Goal: Task Accomplishment & Management: Manage account settings

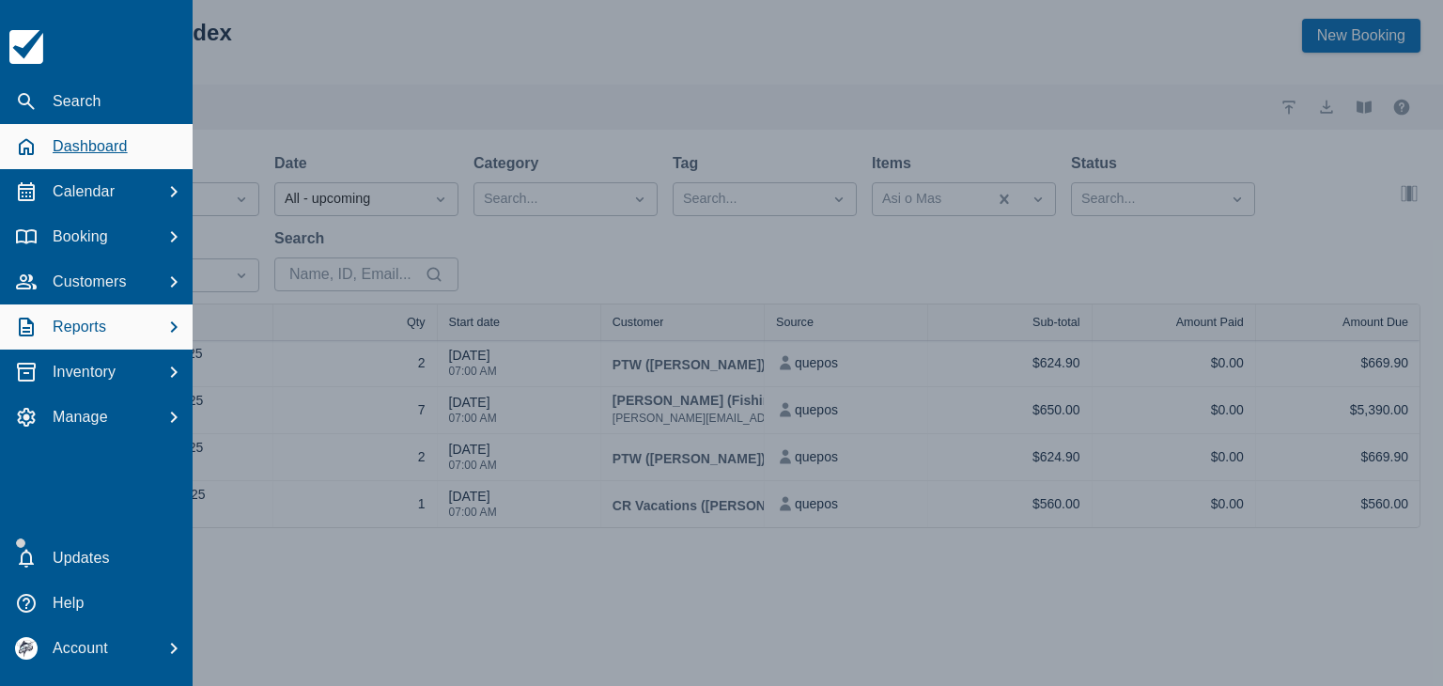
click at [31, 132] on div "Dashboard" at bounding box center [97, 147] width 178 height 35
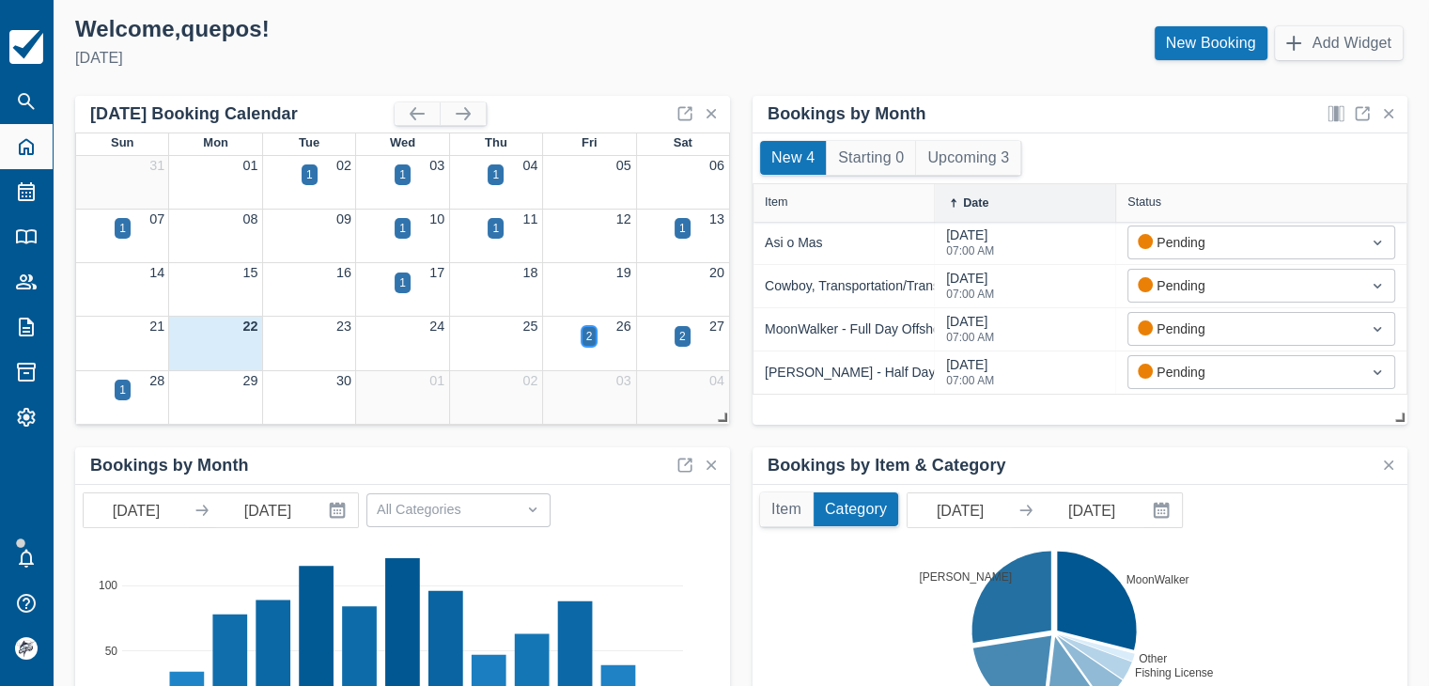
click at [590, 343] on div "2" at bounding box center [589, 336] width 7 height 17
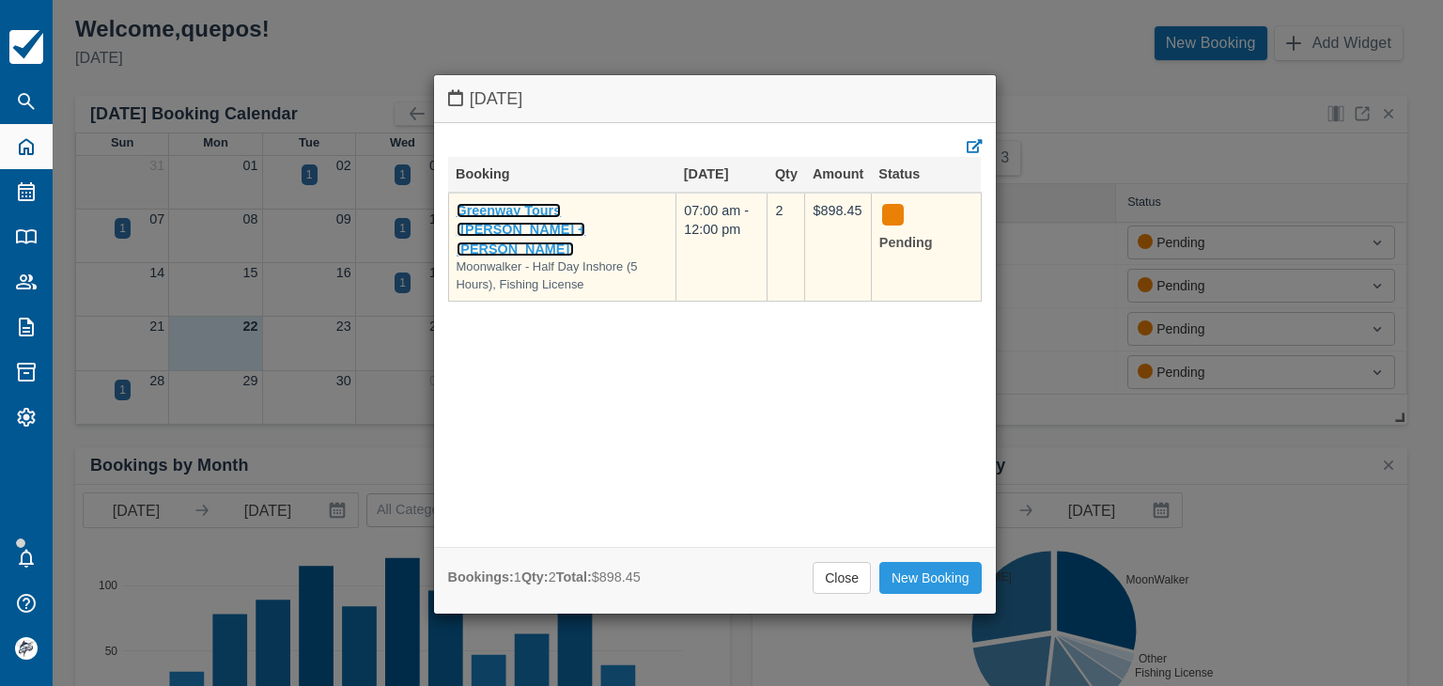
click at [548, 209] on link "Greenway Tours ([PERSON_NAME] + [PERSON_NAME])" at bounding box center [522, 230] width 130 height 54
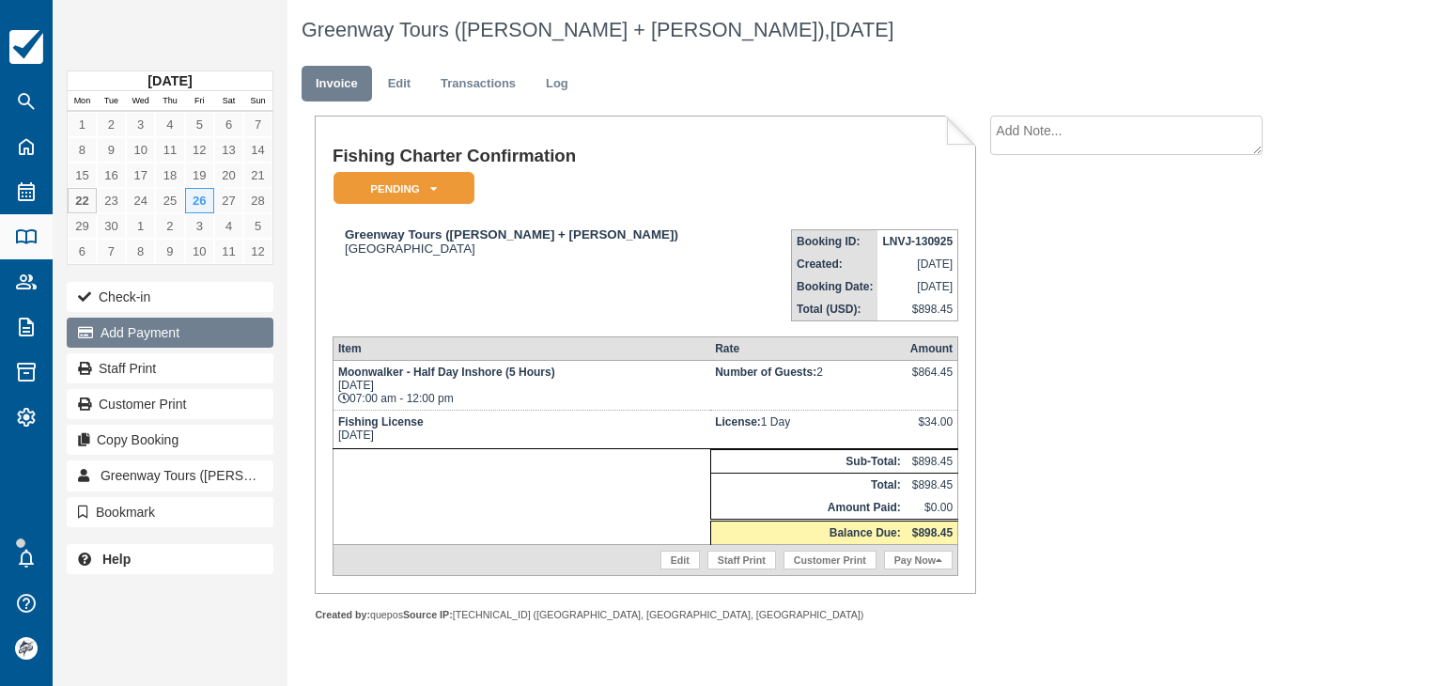
click at [168, 324] on button "Add Payment" at bounding box center [170, 333] width 207 height 30
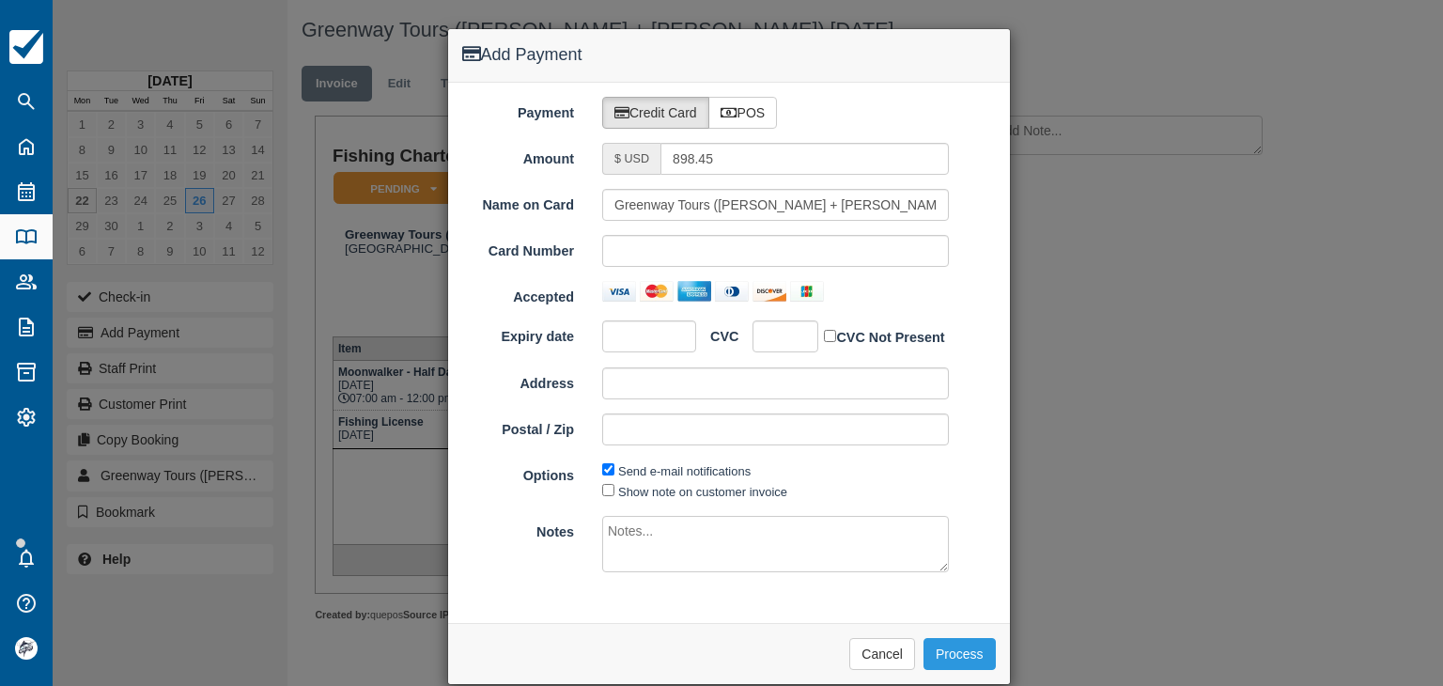
drag, startPoint x: 735, startPoint y: 104, endPoint x: 729, endPoint y: 167, distance: 63.2
click at [735, 105] on label "POS" at bounding box center [743, 113] width 70 height 32
radio input "true"
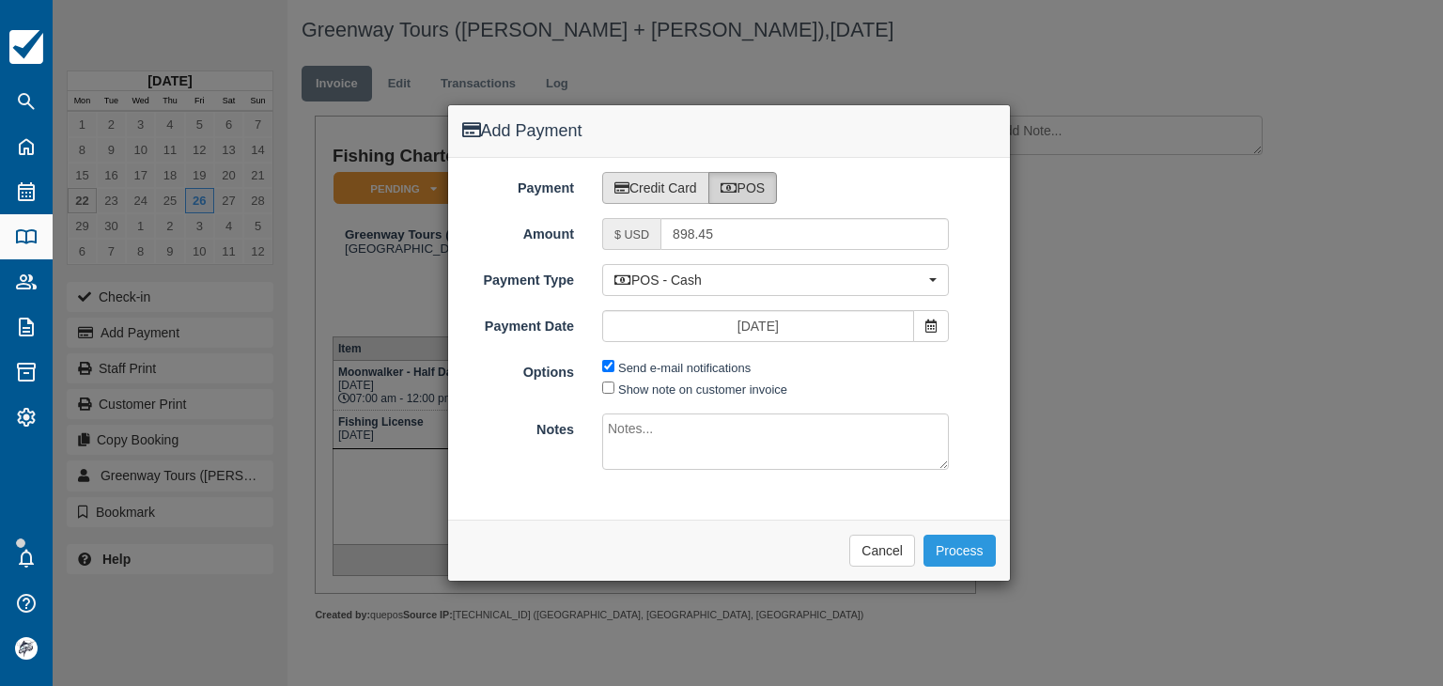
click at [695, 196] on label "Credit Card" at bounding box center [655, 188] width 107 height 32
radio input "true"
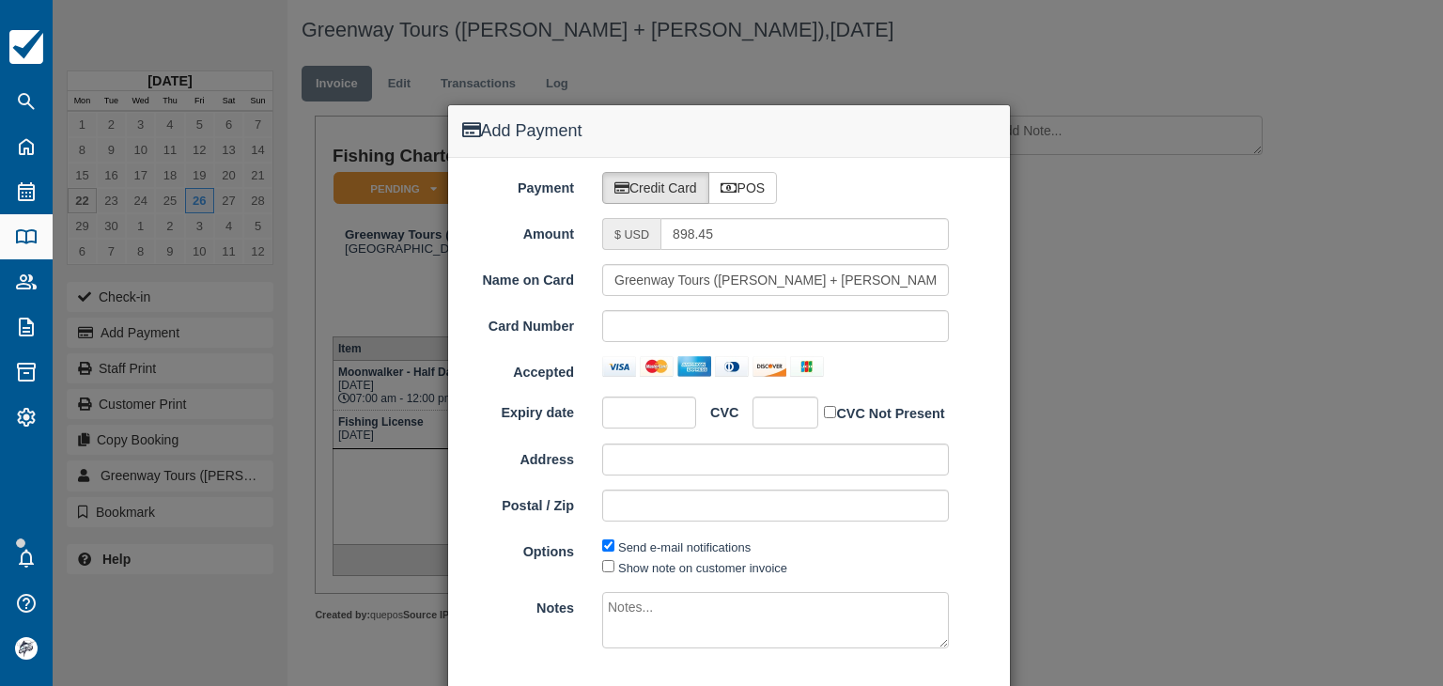
click at [744, 205] on div "Payment Credit Card POS Amount $ USD 898.45 Name on Card Greenway Tours (RAYMON…" at bounding box center [729, 428] width 562 height 540
click at [739, 185] on label "POS" at bounding box center [743, 188] width 70 height 32
radio input "true"
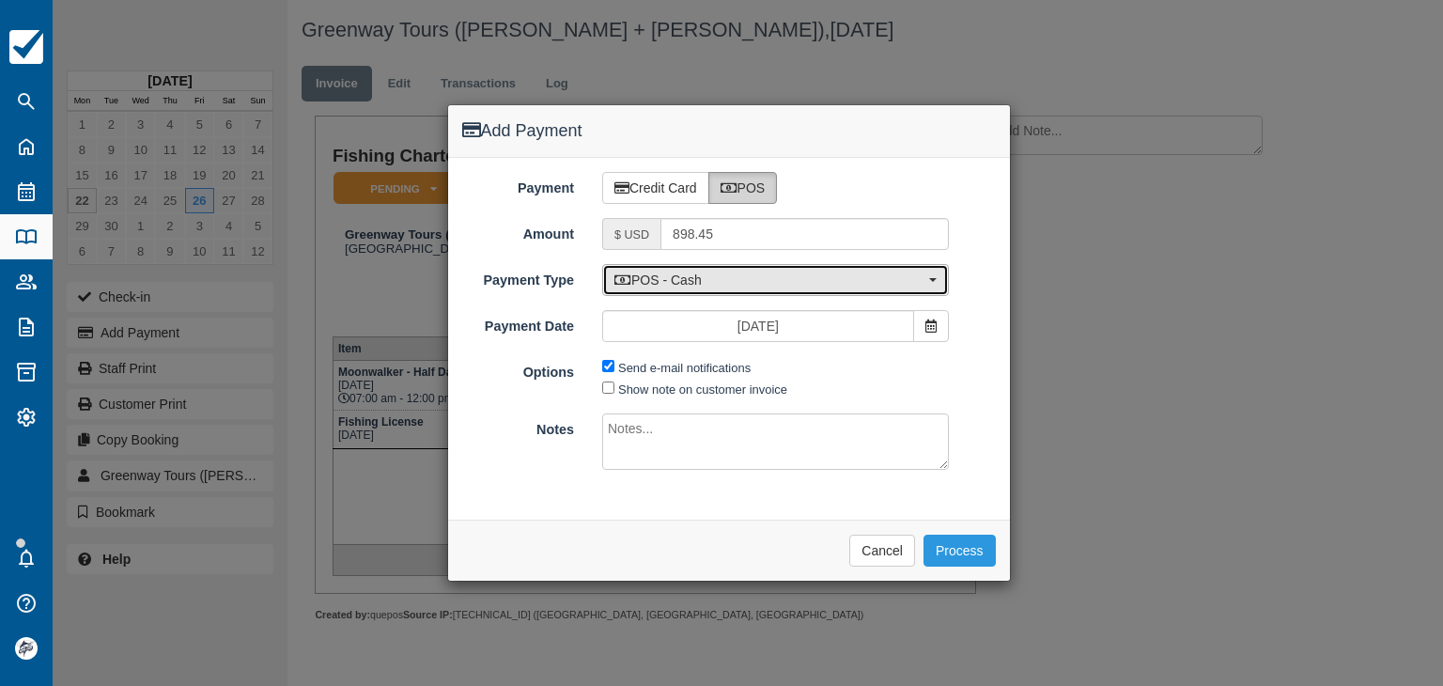
click at [689, 279] on span "POS - Cash" at bounding box center [769, 280] width 310 height 19
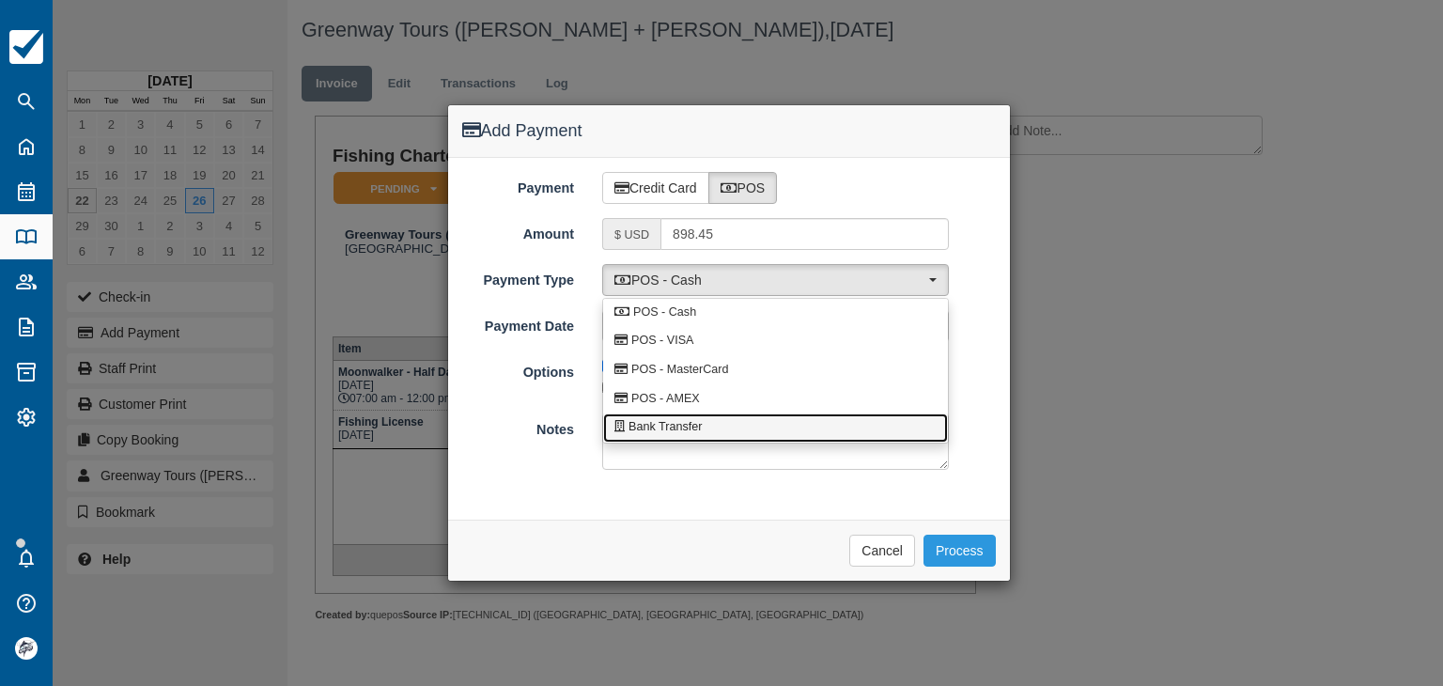
click at [655, 432] on span "Bank Transfer" at bounding box center [664, 427] width 73 height 17
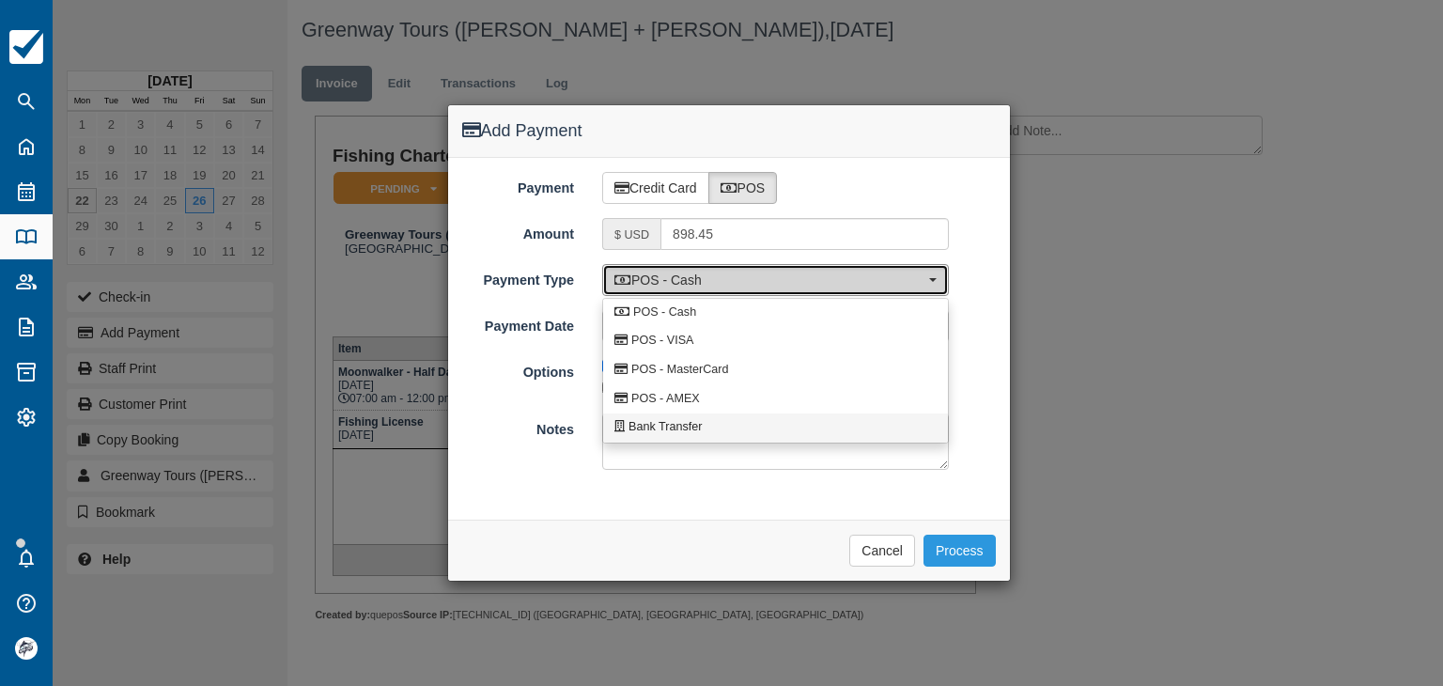
select select "BANK"
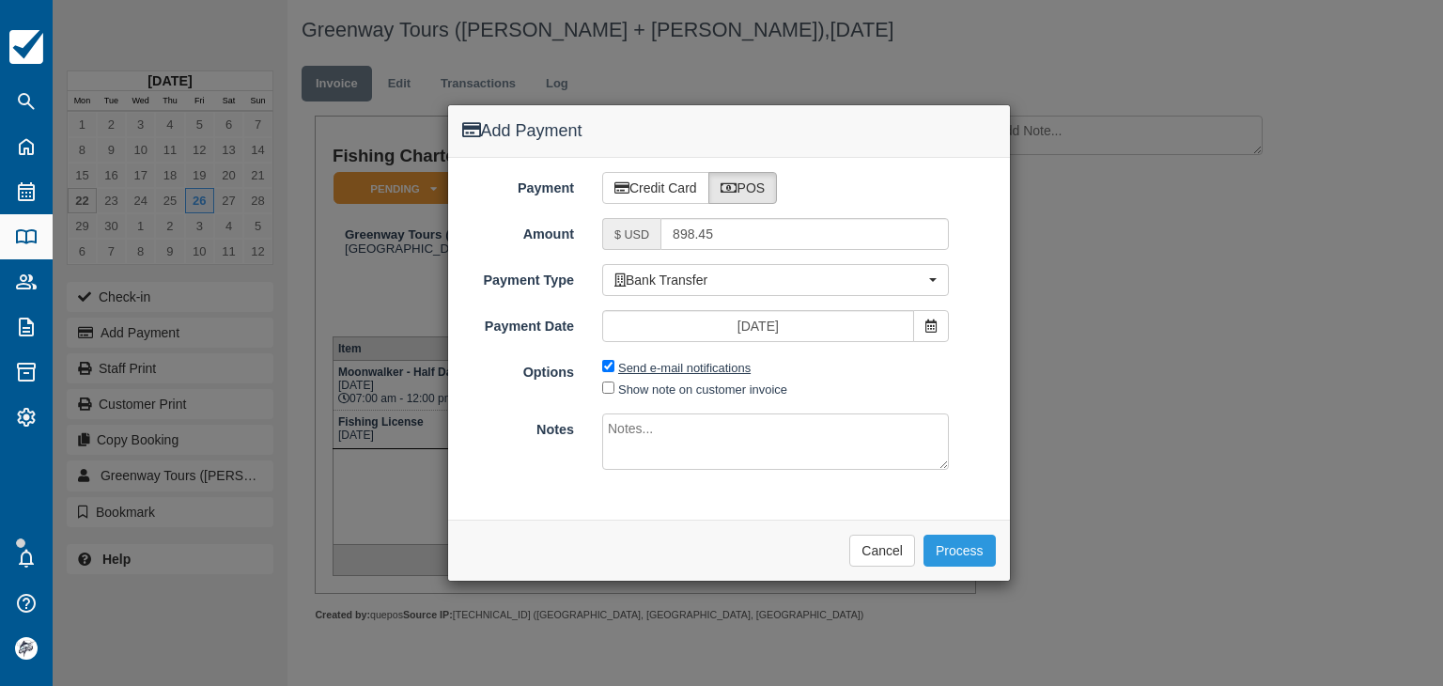
click at [643, 369] on label "Send e-mail notifications" at bounding box center [684, 368] width 132 height 14
click at [614, 369] on input "Send e-mail notifications" at bounding box center [608, 366] width 12 height 12
checkbox input "false"
click at [980, 543] on button "Process" at bounding box center [959, 550] width 72 height 32
